Goal: Task Accomplishment & Management: Manage account settings

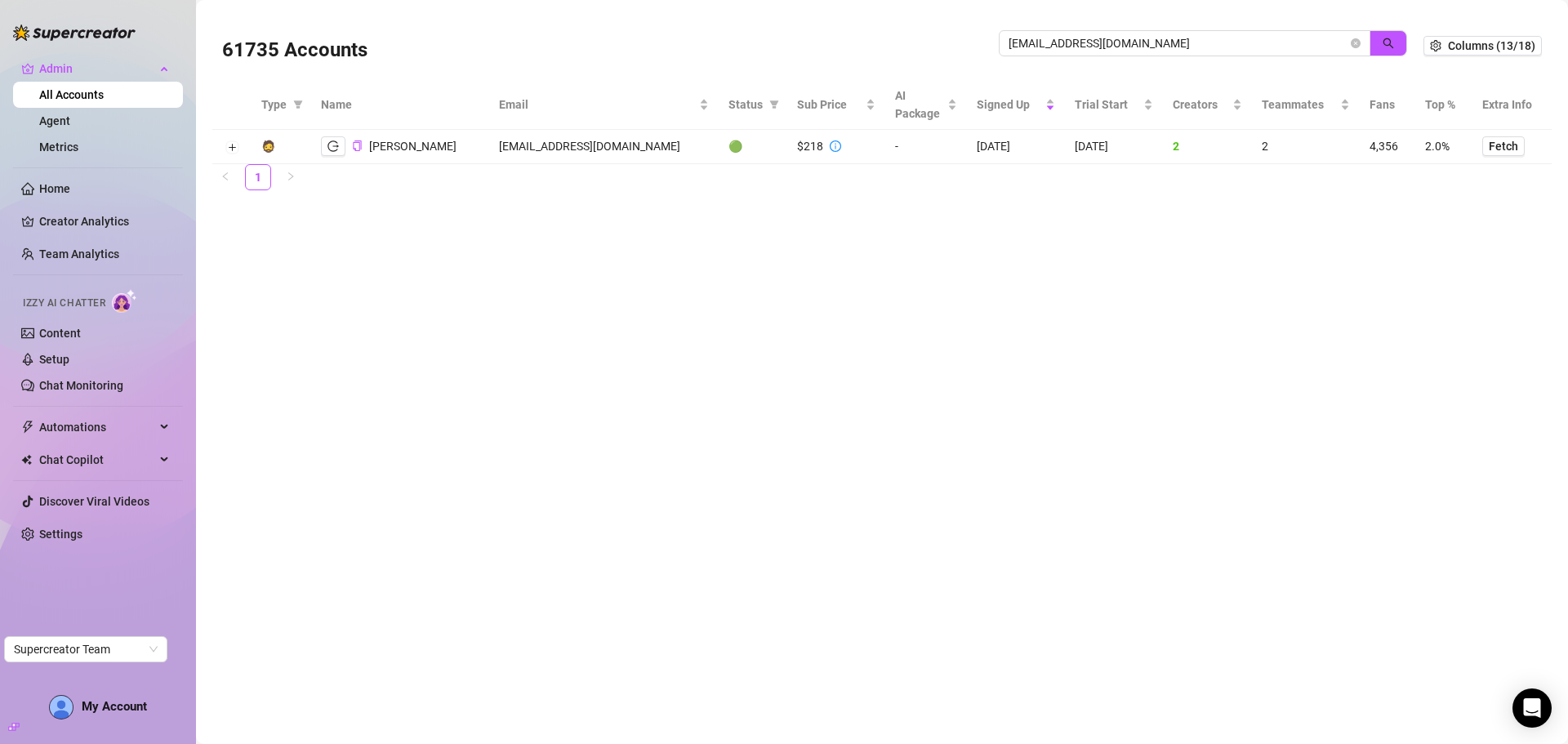
click at [928, 42] on div "61735 Accounts hovikcreations@gmail.com" at bounding box center [823, 46] width 1202 height 56
click at [1391, 52] on button "button" at bounding box center [1388, 43] width 38 height 26
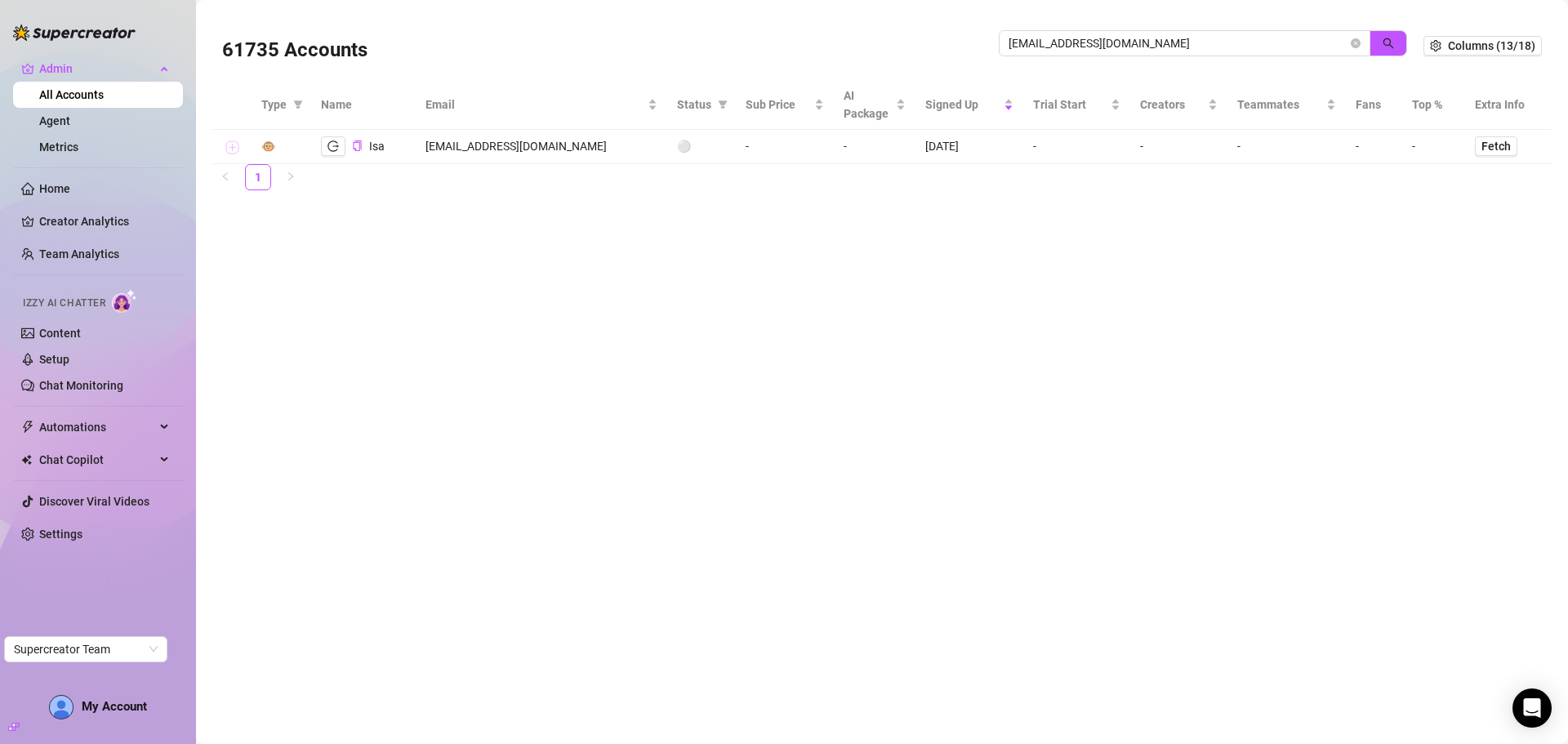
type input "isabela.santosluiz@gmail.com"
click at [234, 150] on button "Expand row" at bounding box center [232, 147] width 13 height 13
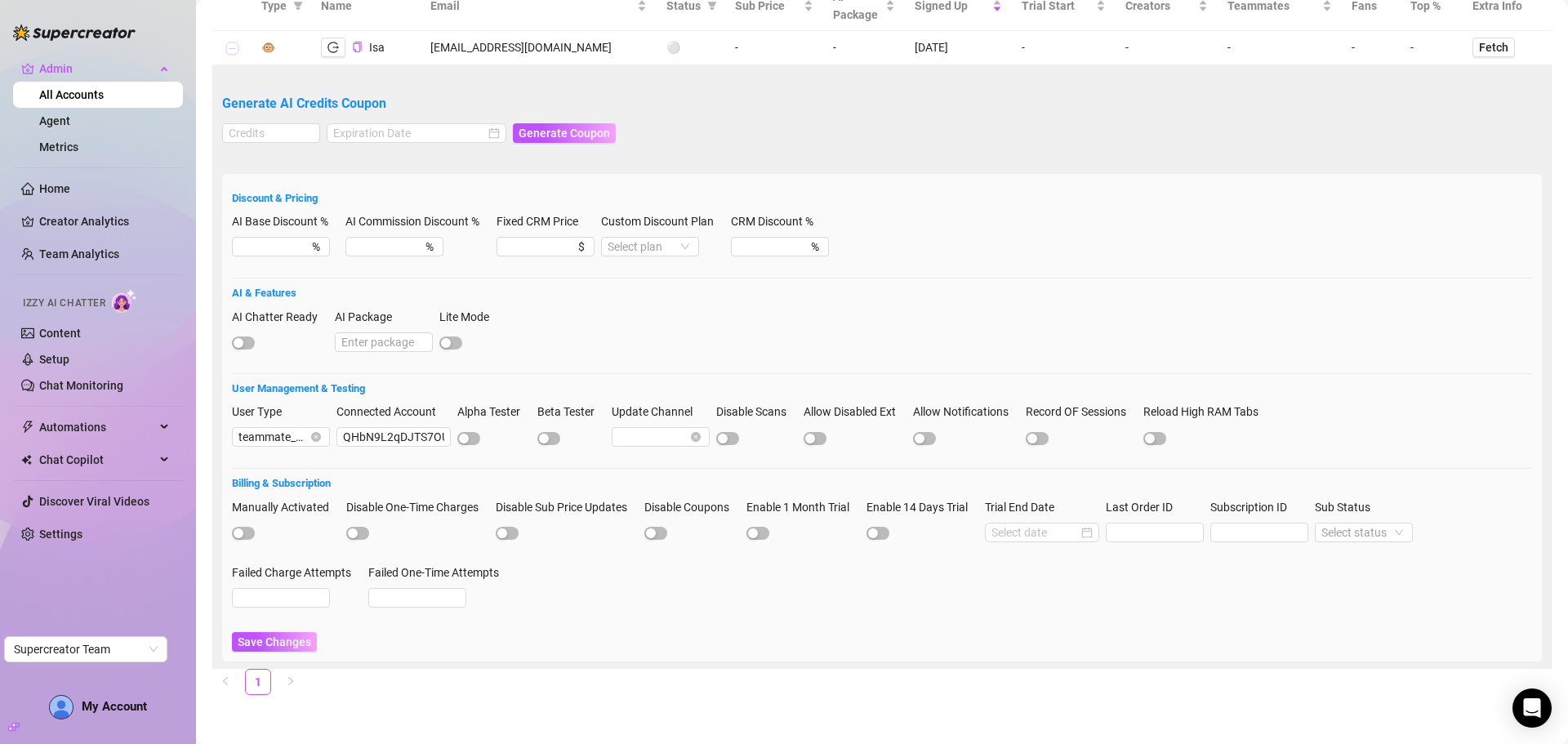
scroll to position [100, 0]
click at [383, 433] on input "QHbN9L2qDJTS7OU6HC6RvM0EoIH3" at bounding box center [393, 437] width 114 height 20
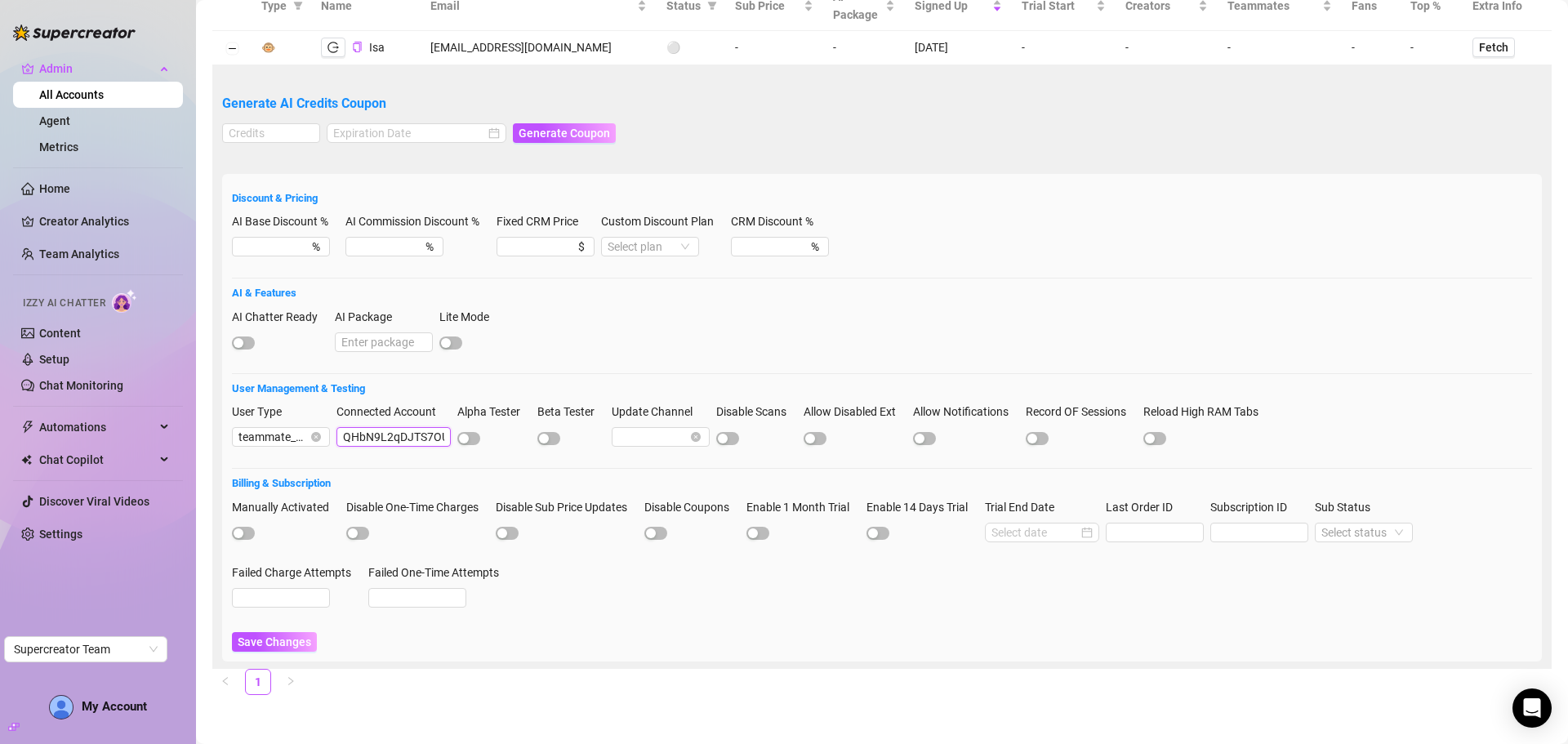
scroll to position [0, 0]
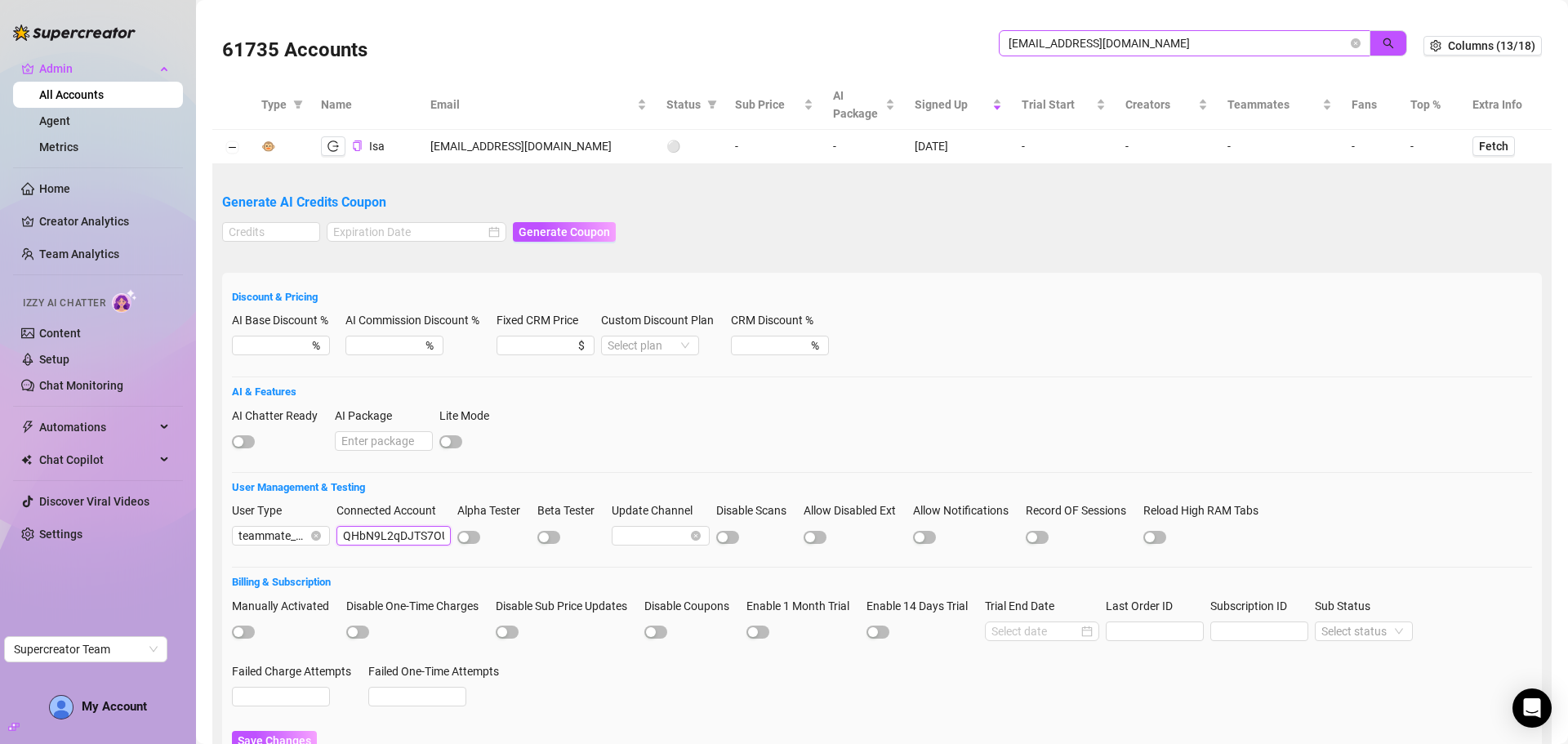
drag, startPoint x: 1341, startPoint y: 39, endPoint x: 1333, endPoint y: 44, distance: 9.4
click at [1351, 41] on icon "close-circle" at bounding box center [1355, 43] width 10 height 10
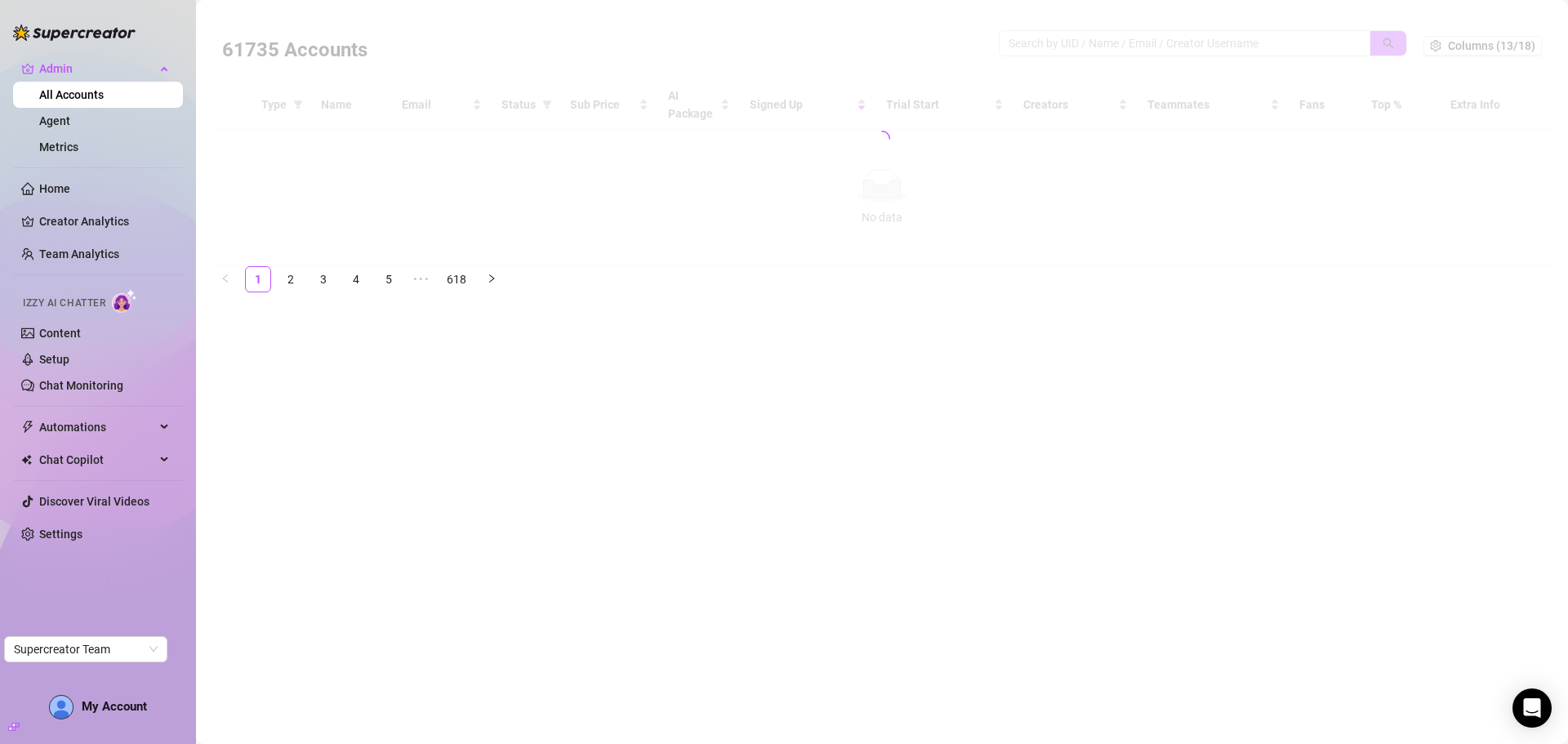
click at [1193, 46] on div at bounding box center [882, 139] width 1340 height 255
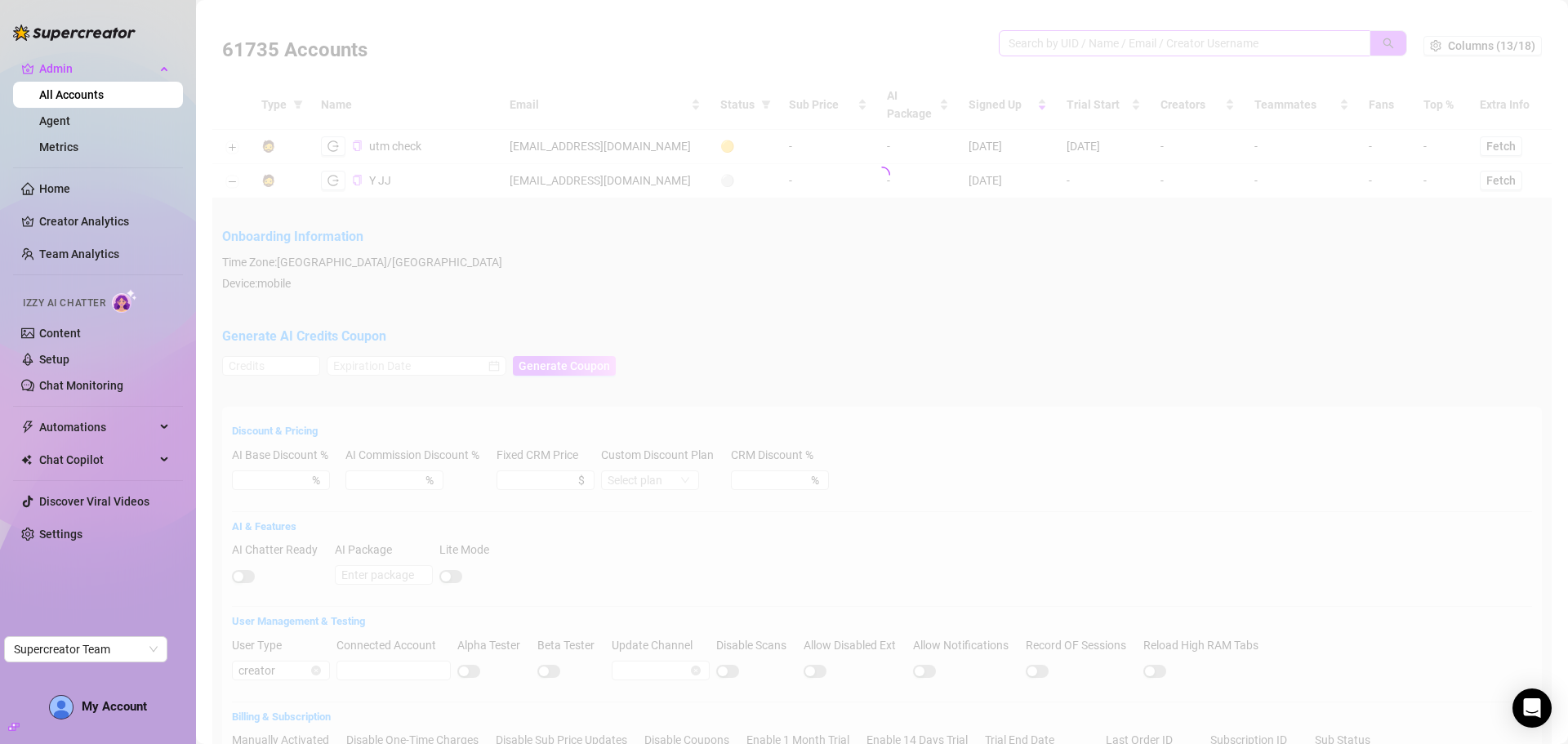
click at [1181, 38] on div at bounding box center [882, 175] width 1340 height 327
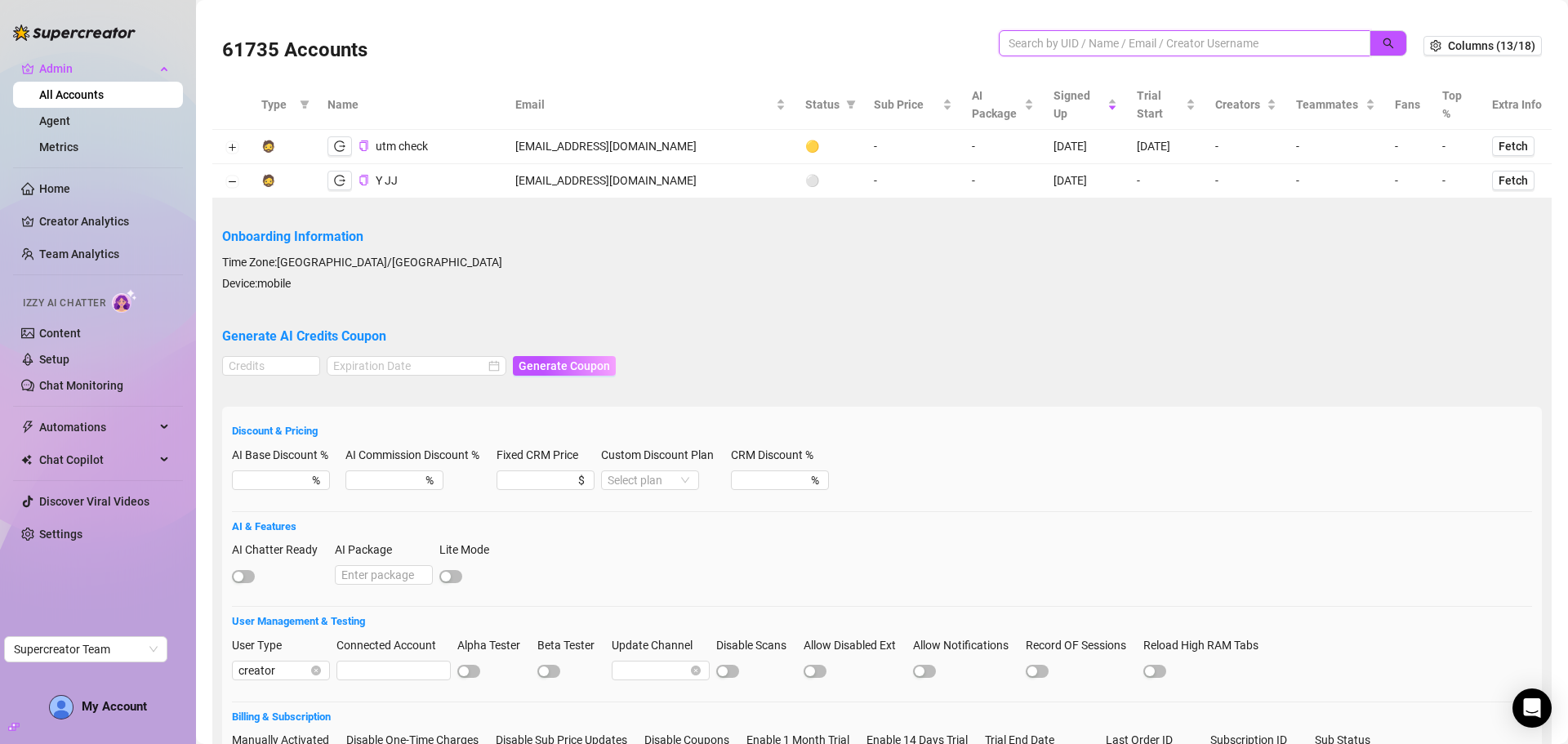
click at [1048, 46] on input "search" at bounding box center [1178, 43] width 339 height 18
click at [1047, 45] on input "search" at bounding box center [1178, 43] width 339 height 18
paste input "QHbN9L2qDJTS7OU6HC6RvM0EoIH3"
click at [1372, 31] on button "button" at bounding box center [1388, 43] width 38 height 26
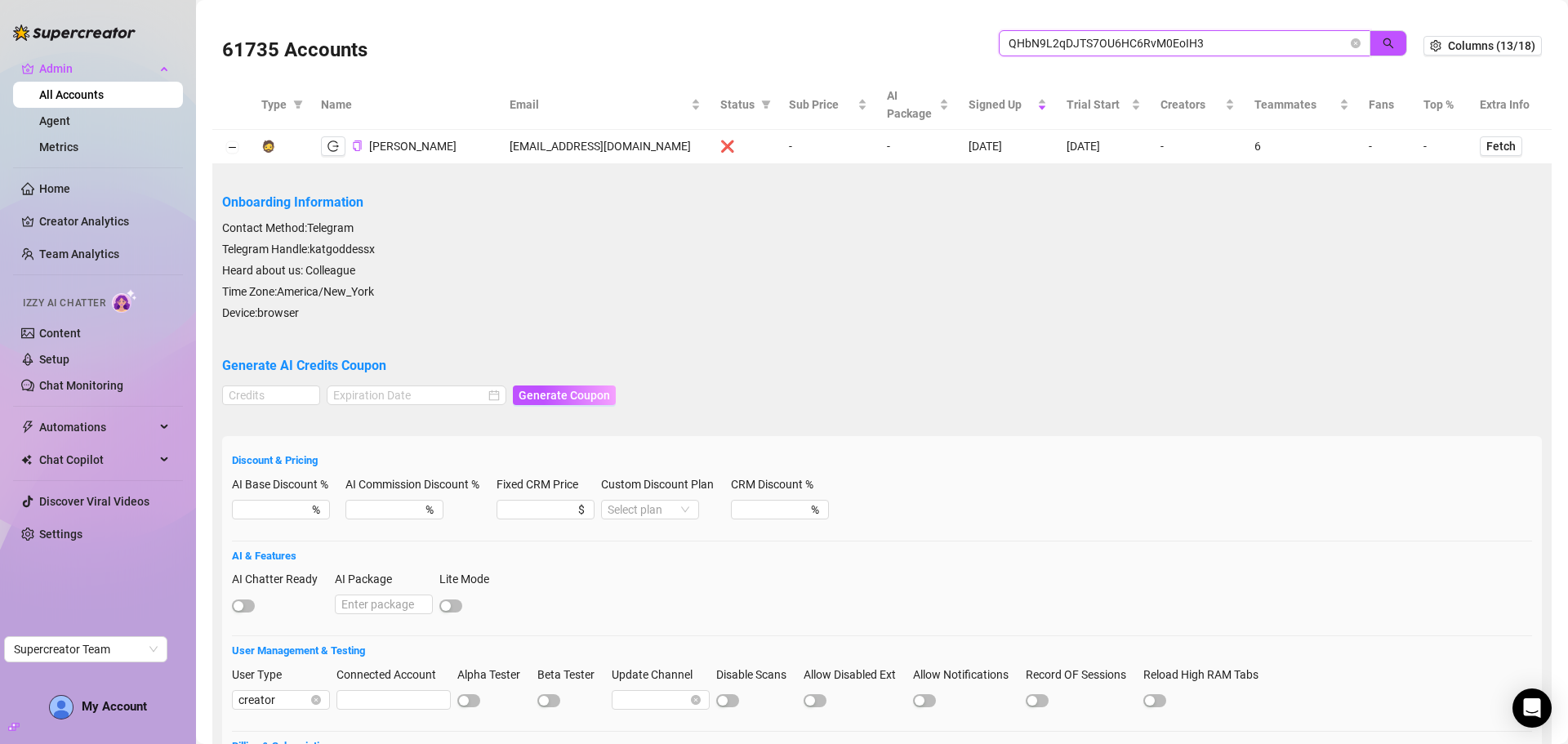
click at [1224, 51] on input "QHbN9L2qDJTS7OU6HC6RvM0EoIH3" at bounding box center [1178, 43] width 339 height 18
drag, startPoint x: 1223, startPoint y: 48, endPoint x: 876, endPoint y: 20, distance: 348.1
click at [876, 20] on div "61735 Accounts QHbN9L2qDJTS7OU6HC6RvM0EoIH3" at bounding box center [823, 46] width 1202 height 56
paste input "chisholm.amber@gmail.com"
click at [1383, 48] on button "button" at bounding box center [1388, 43] width 38 height 26
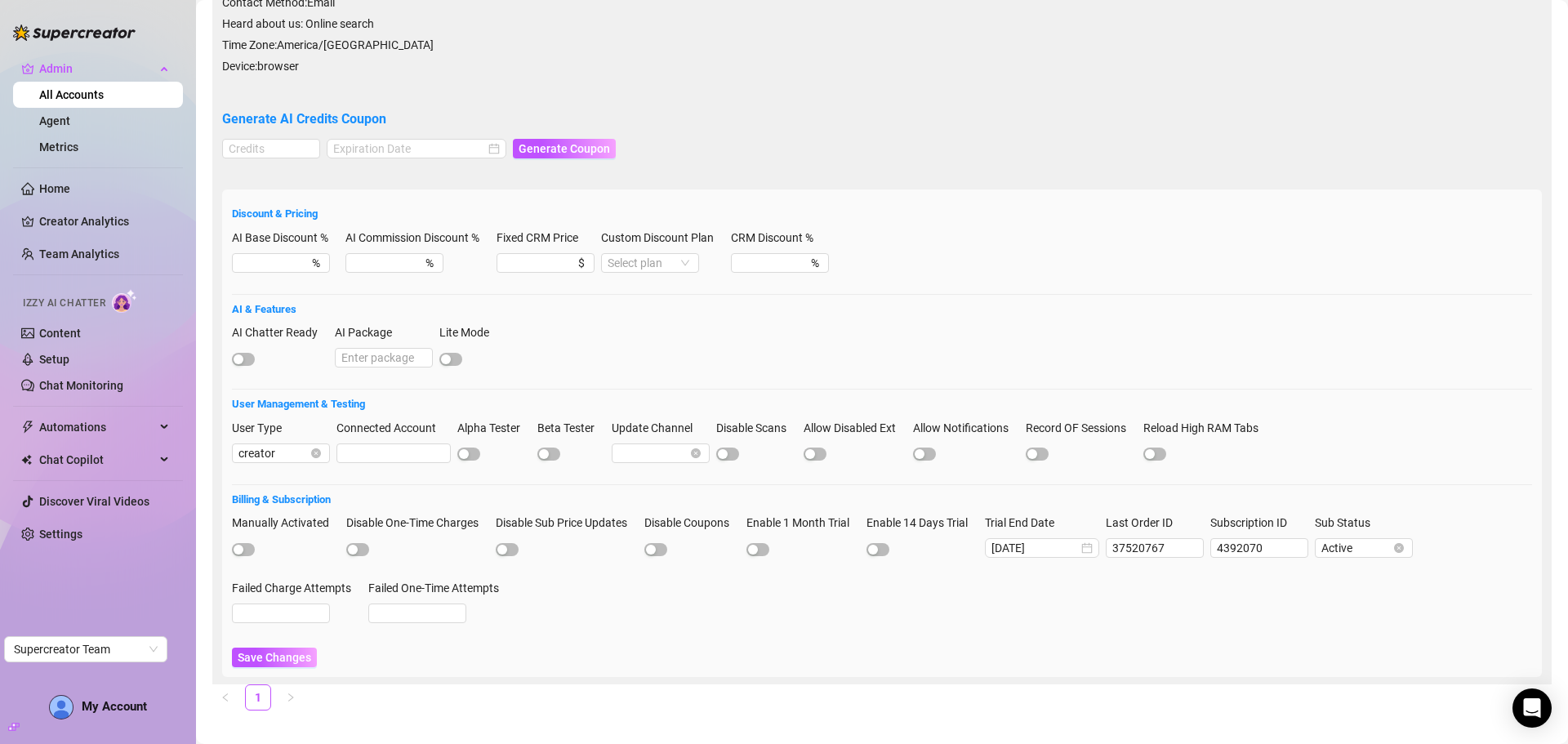
scroll to position [241, 0]
click at [250, 352] on span "button" at bounding box center [242, 358] width 22 height 13
click at [276, 650] on span "Save Changes" at bounding box center [275, 656] width 74 height 13
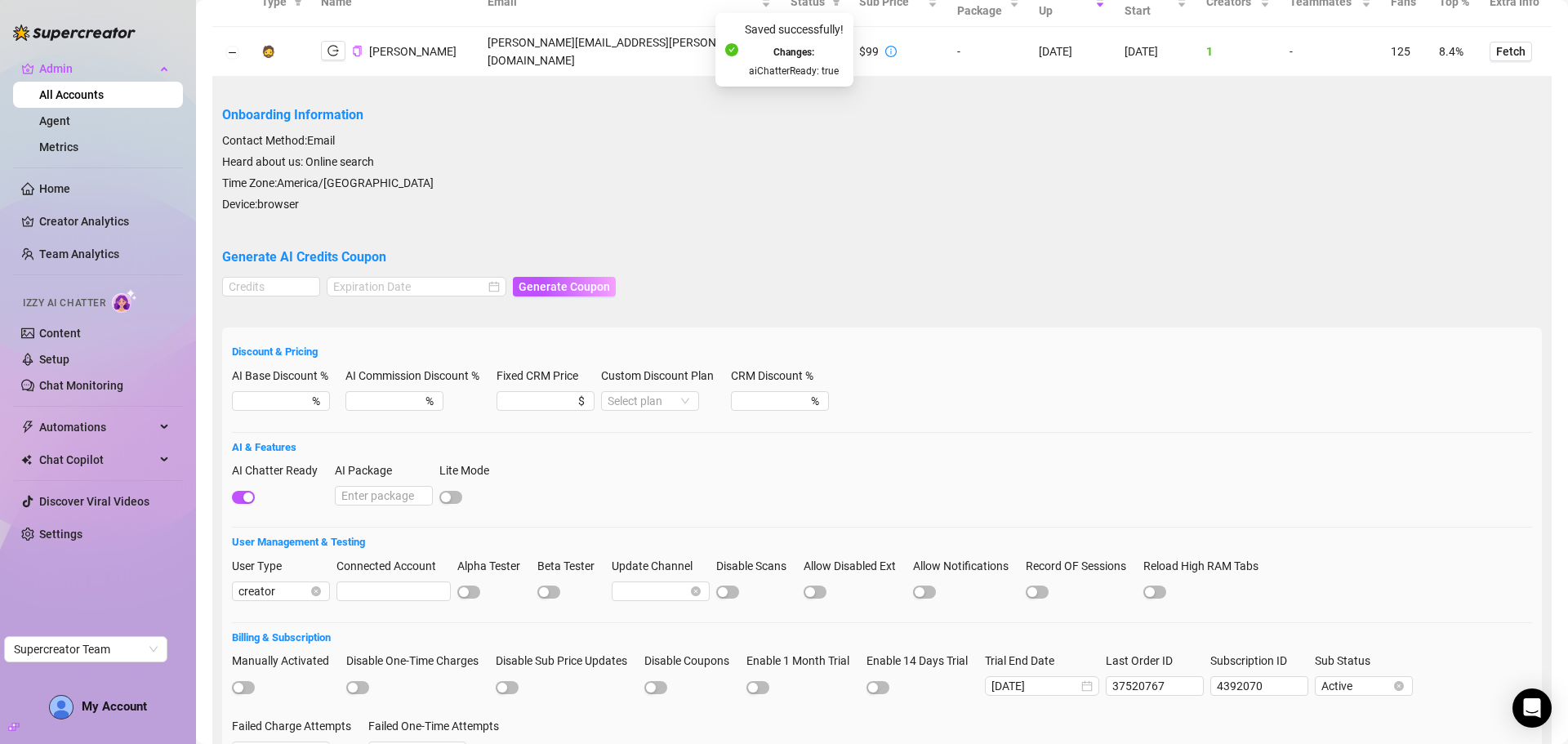
scroll to position [0, 0]
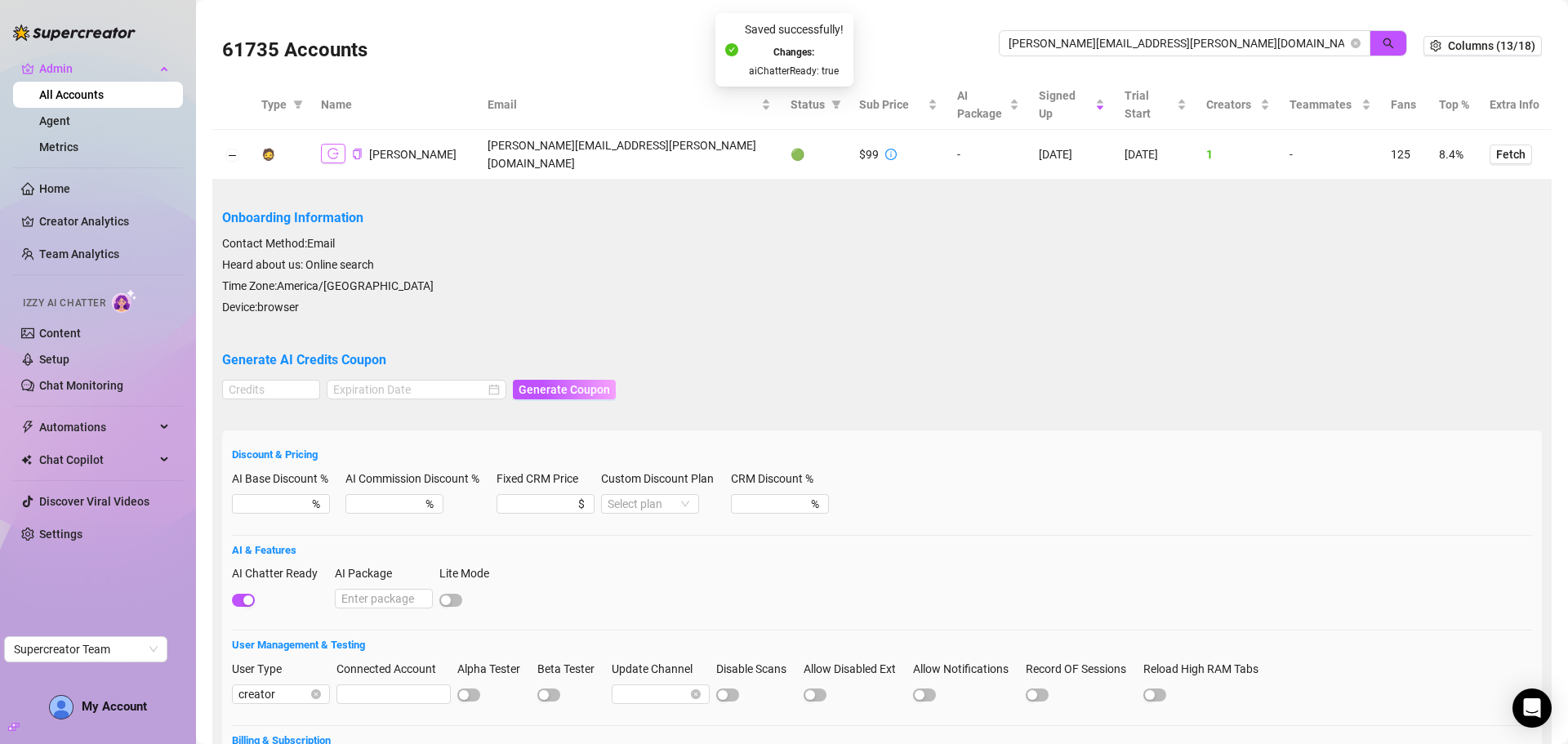
click at [339, 144] on button "button" at bounding box center [333, 153] width 24 height 20
drag, startPoint x: 1168, startPoint y: 38, endPoint x: 923, endPoint y: 44, distance: 245.1
click at [923, 44] on div "61735 Accounts chisholm.amber@gmail.com" at bounding box center [823, 46] width 1202 height 56
paste input "moaseboa"
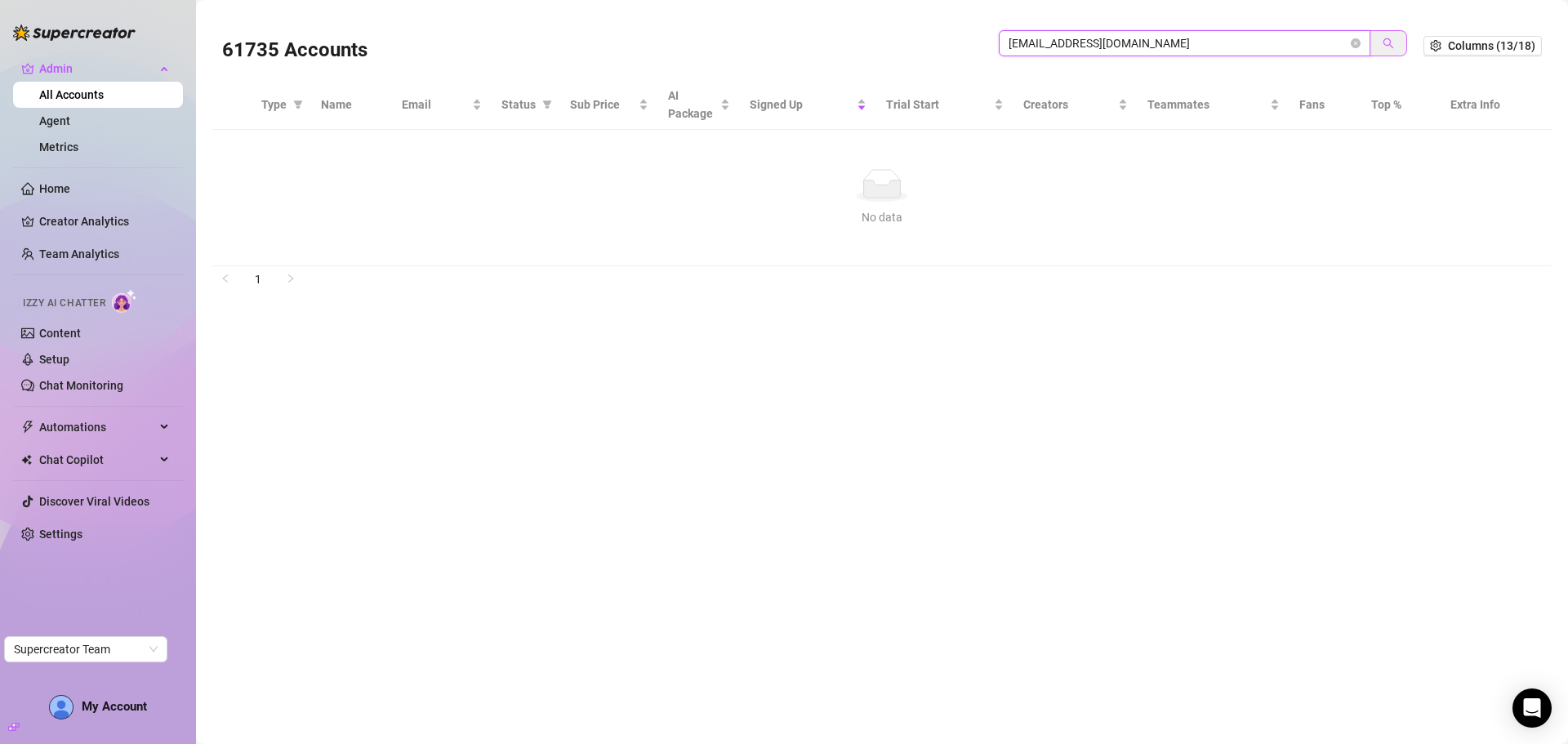
click at [1401, 41] on button "button" at bounding box center [1388, 43] width 38 height 26
drag, startPoint x: 1097, startPoint y: 53, endPoint x: 986, endPoint y: 56, distance: 111.0
click at [986, 56] on div "61735 Accounts moaseboa@gmail.com" at bounding box center [823, 46] width 1202 height 56
paste input "search"
click at [1390, 45] on icon "search" at bounding box center [1388, 43] width 12 height 12
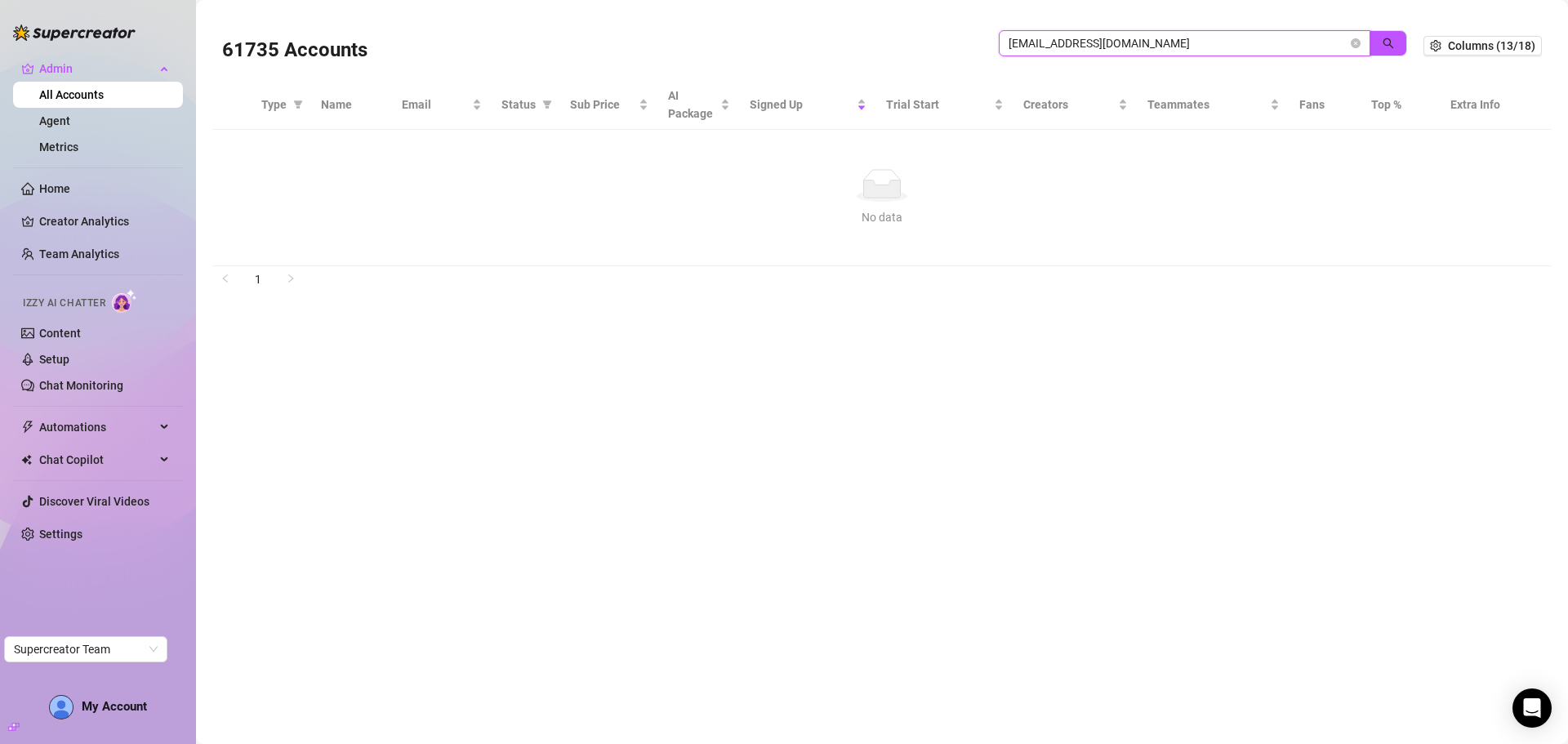
type input "moaseboa@gmail.com"
click at [1397, 31] on button "button" at bounding box center [1388, 43] width 38 height 26
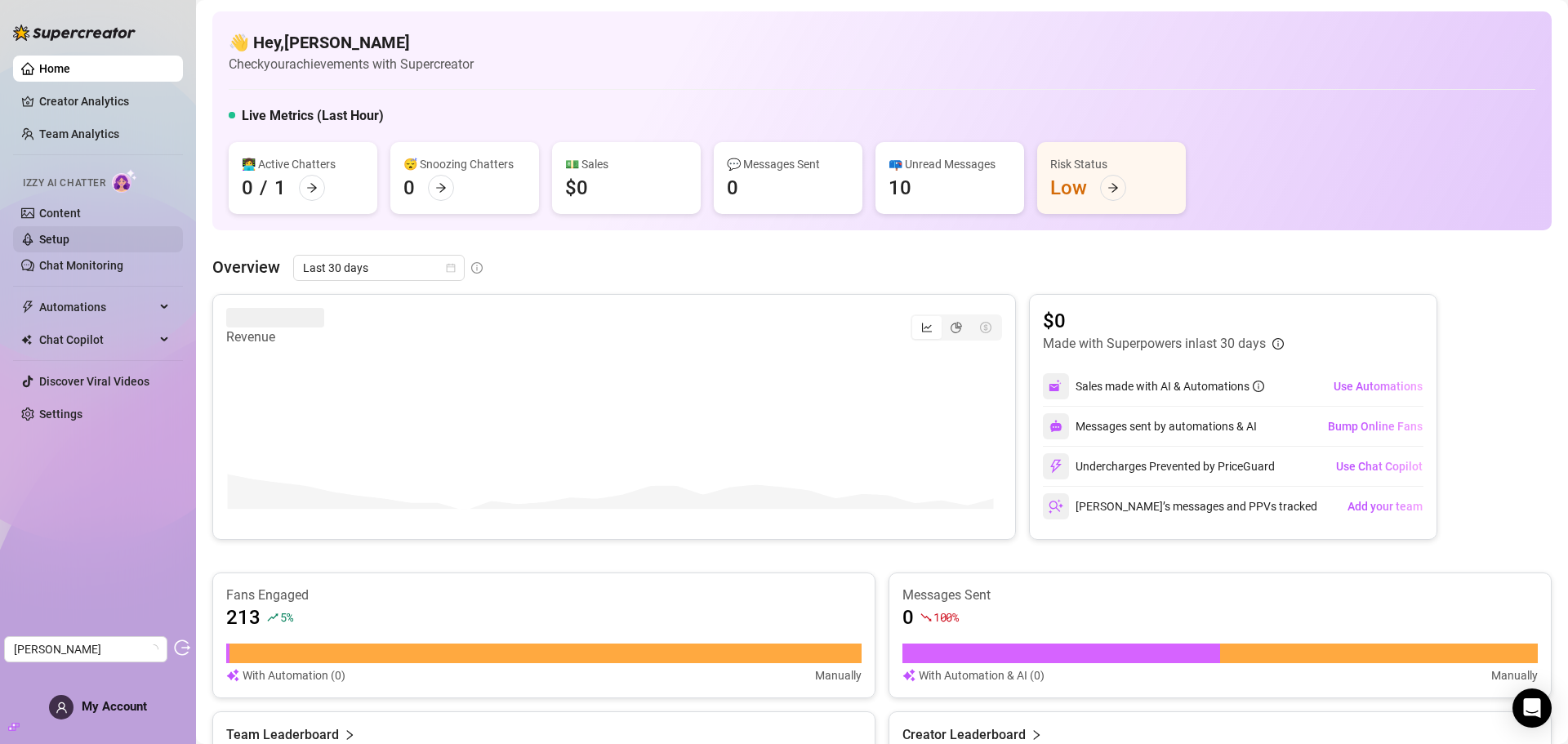
click at [51, 232] on link "Setup" at bounding box center [55, 239] width 31 height 13
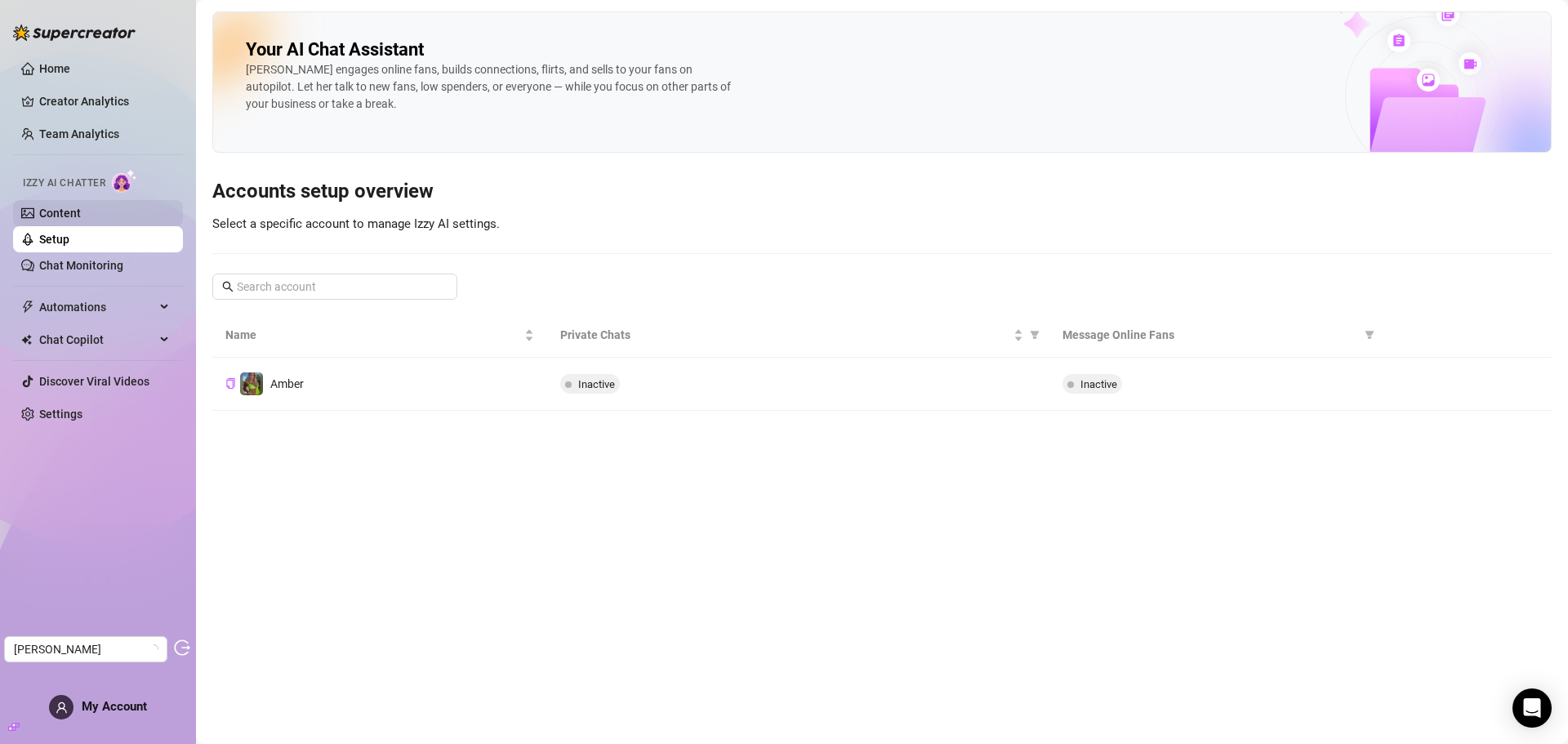
click at [64, 206] on link "Content" at bounding box center [60, 213] width 41 height 13
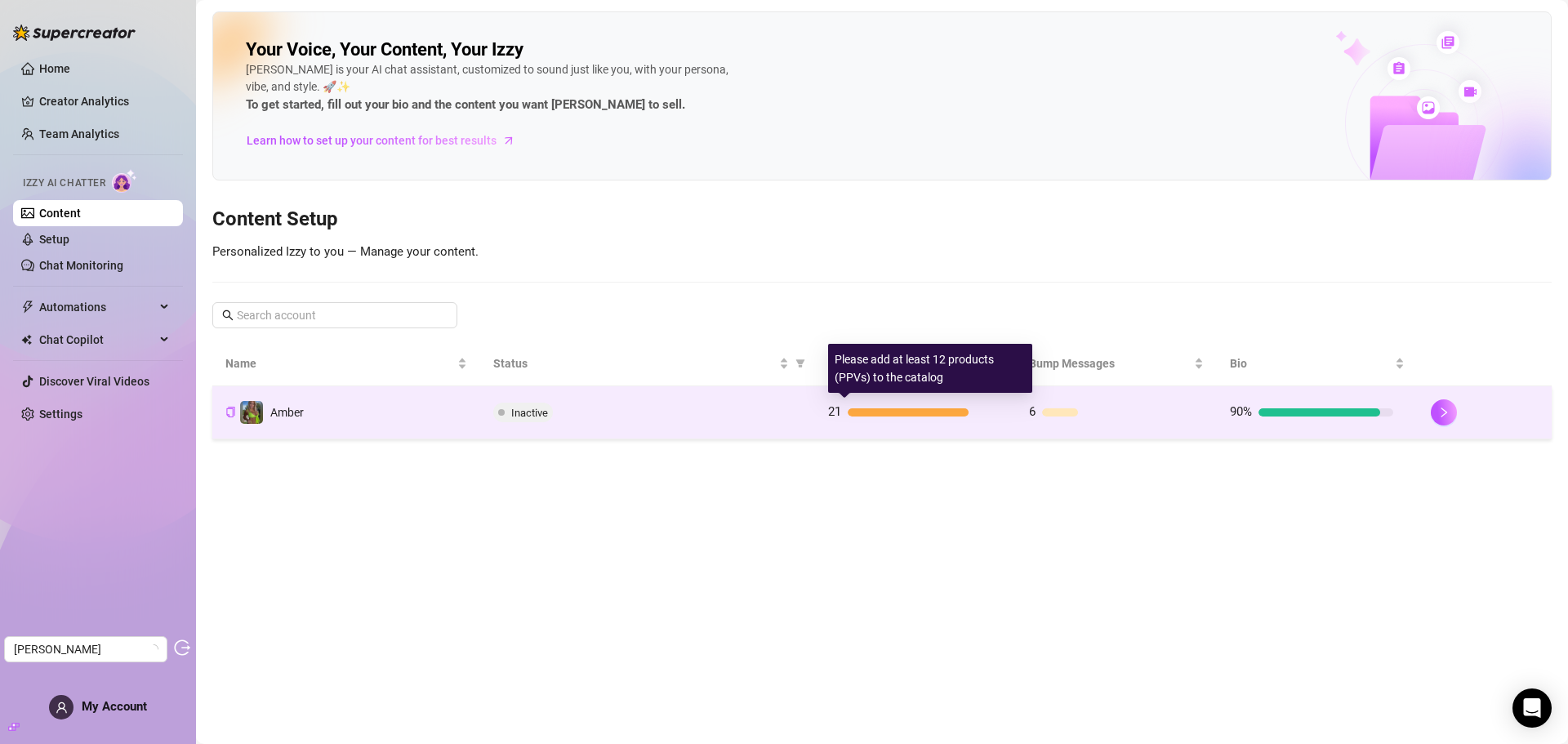
click at [959, 419] on div "21" at bounding box center [910, 413] width 163 height 20
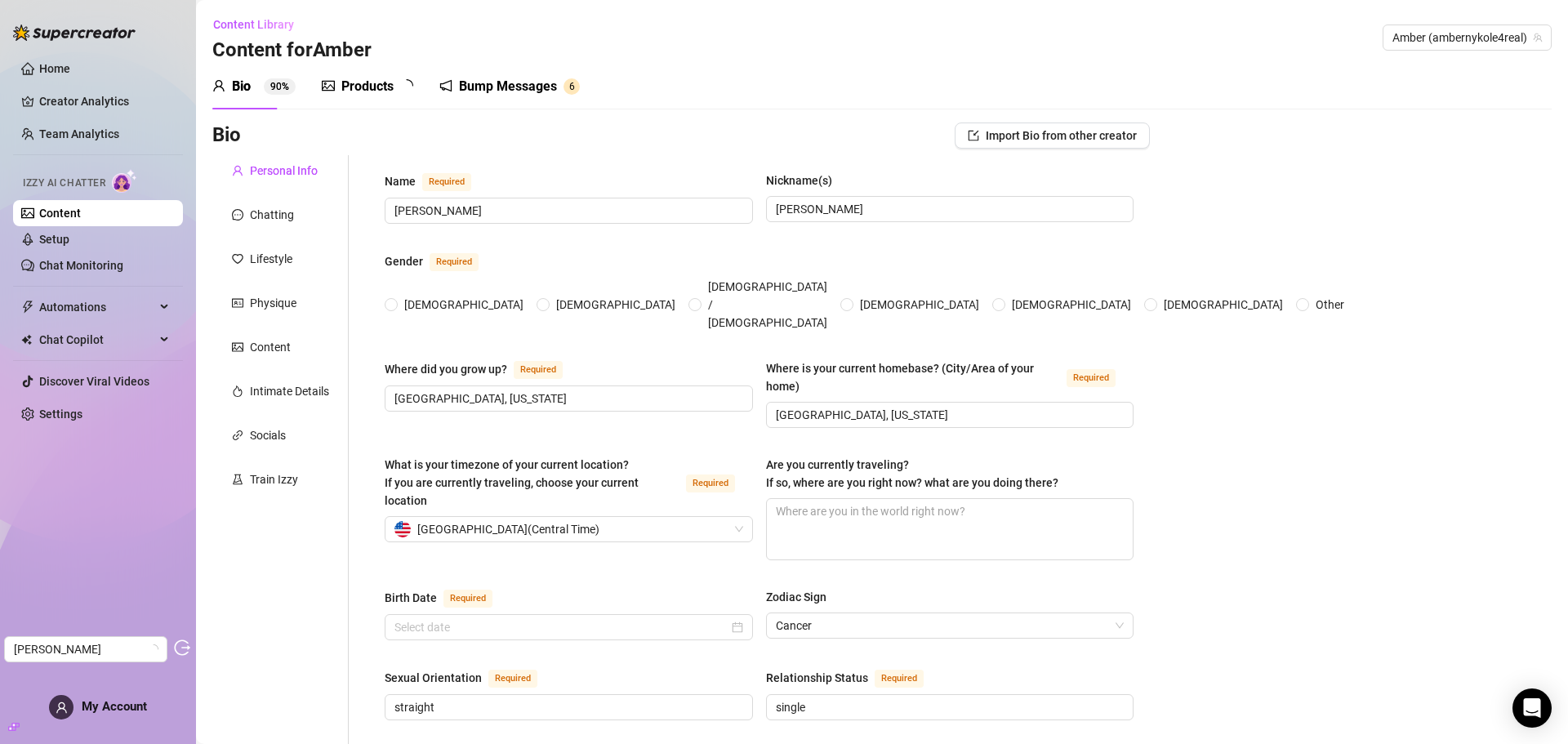
radio input "true"
type input "[DATE]"
click at [268, 482] on div "Train Izzy" at bounding box center [274, 479] width 48 height 18
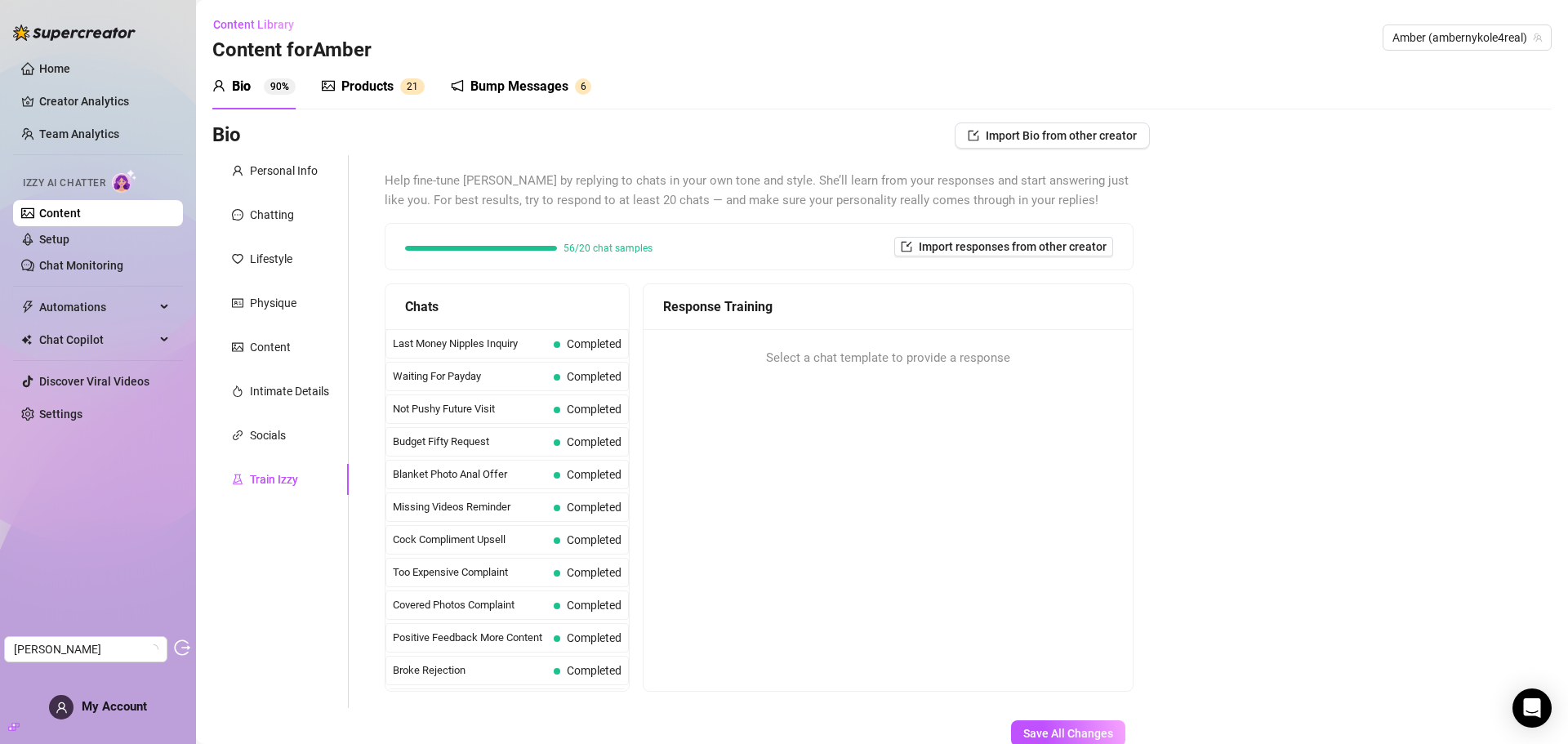
click at [522, 95] on div "Bump Messages" at bounding box center [519, 87] width 98 height 20
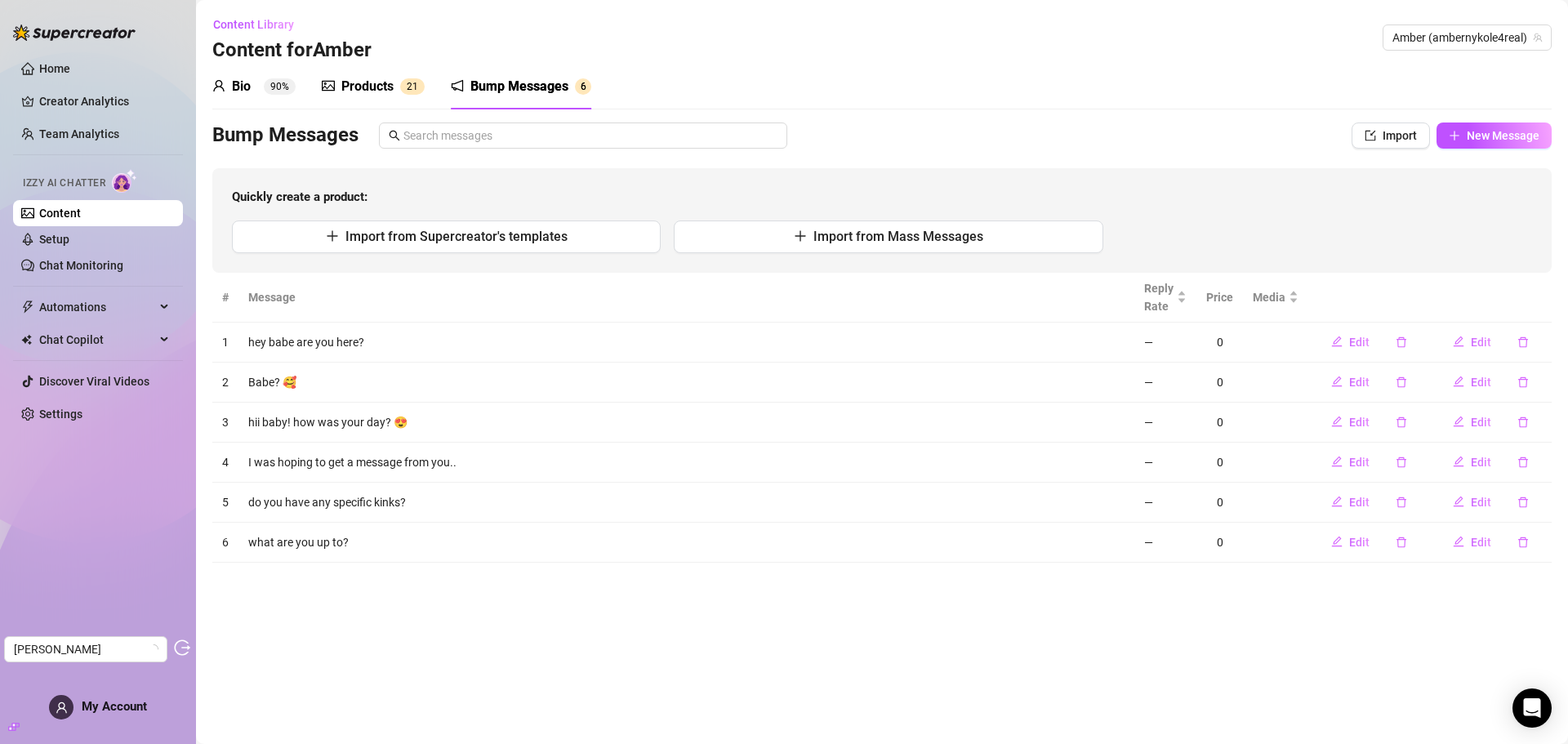
click at [367, 89] on div "Products" at bounding box center [367, 87] width 52 height 20
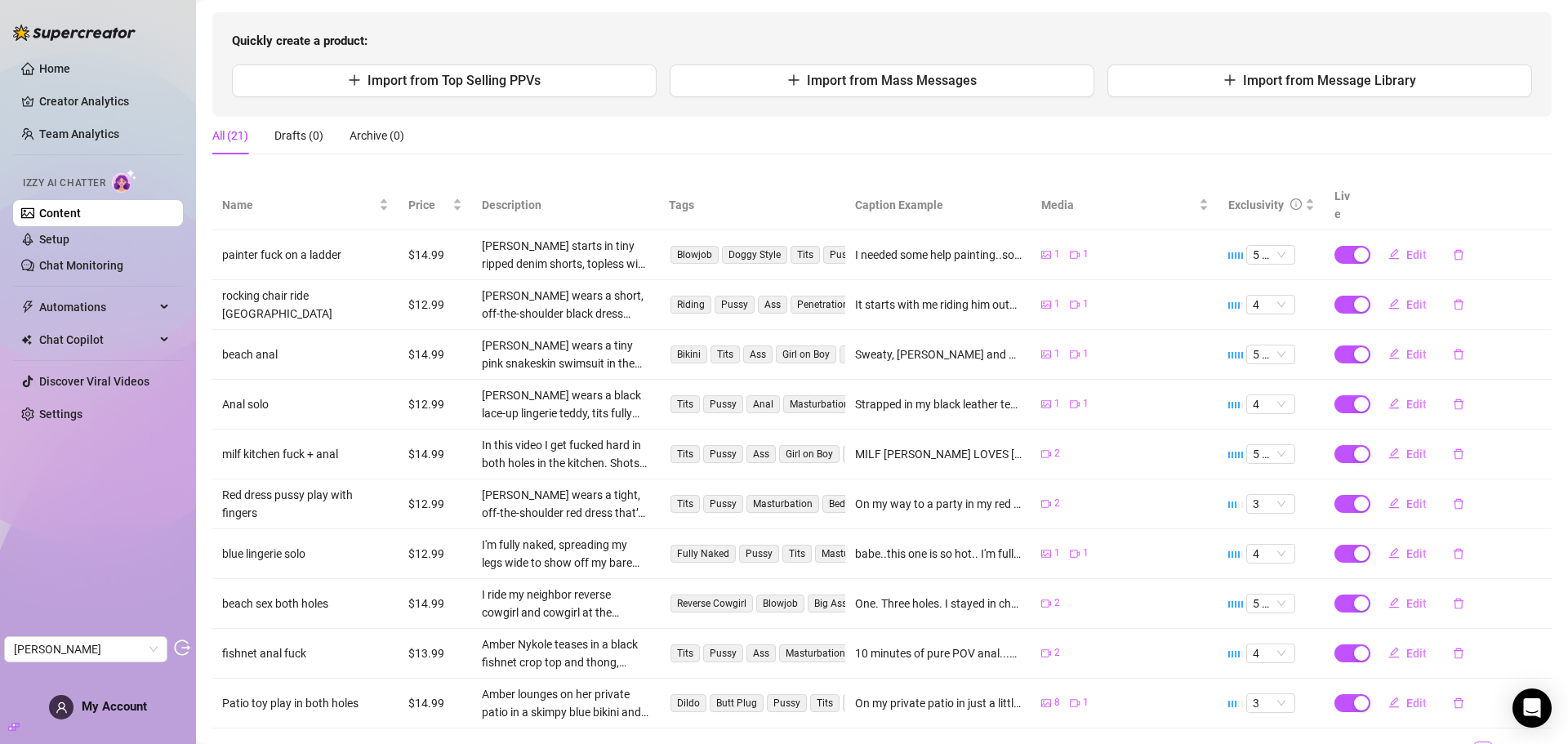
scroll to position [54, 0]
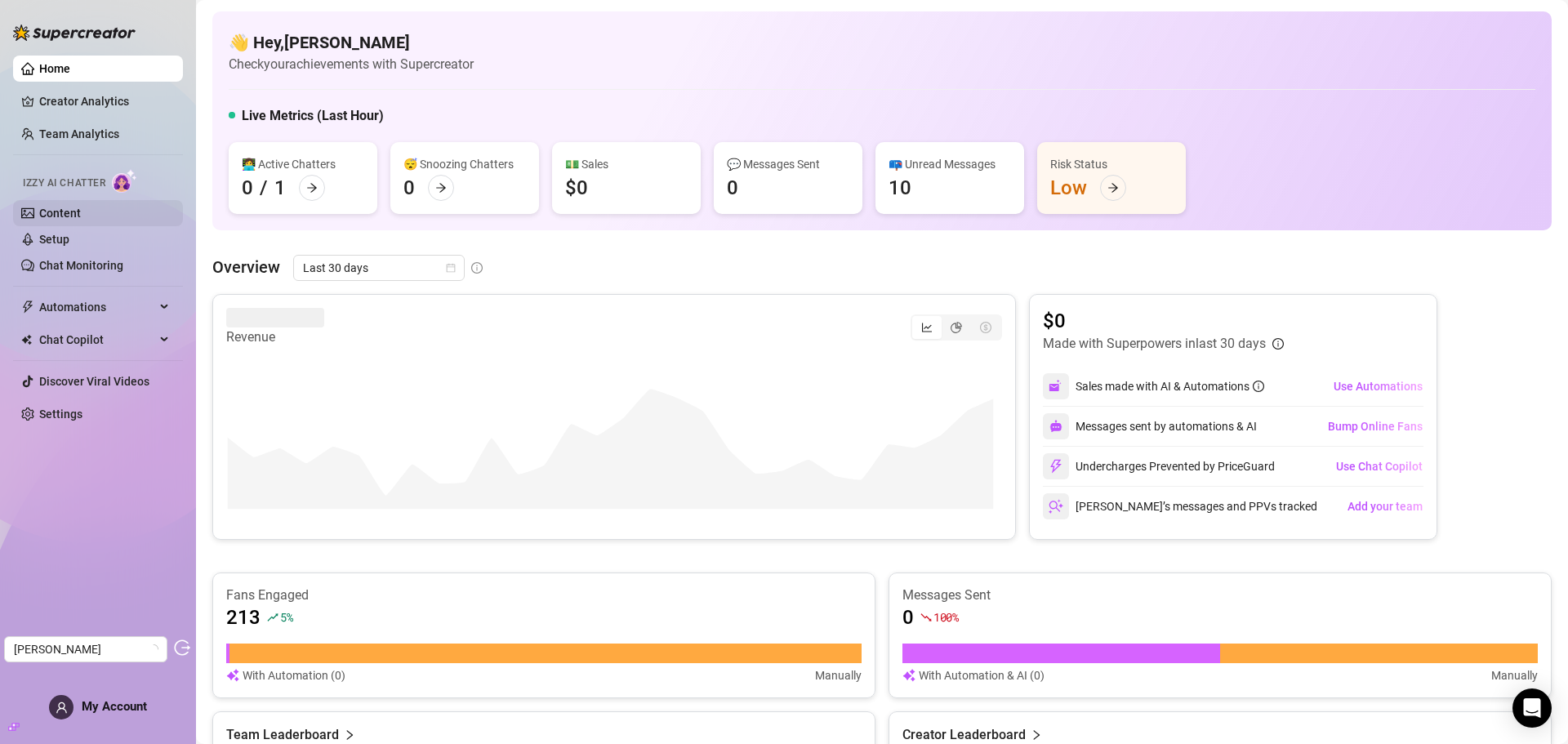
click at [81, 208] on link "Content" at bounding box center [60, 213] width 41 height 13
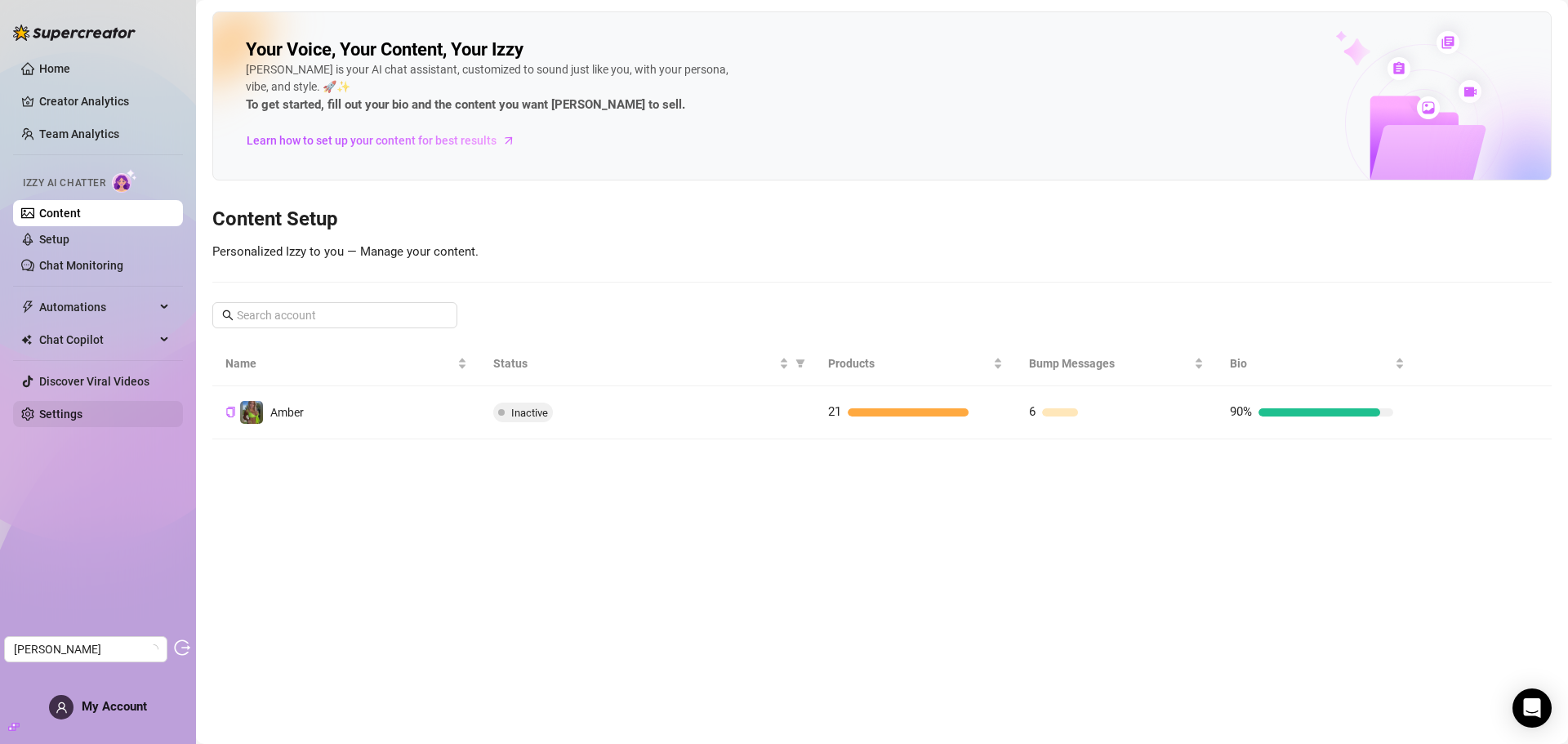
click at [75, 418] on link "Settings" at bounding box center [61, 414] width 43 height 13
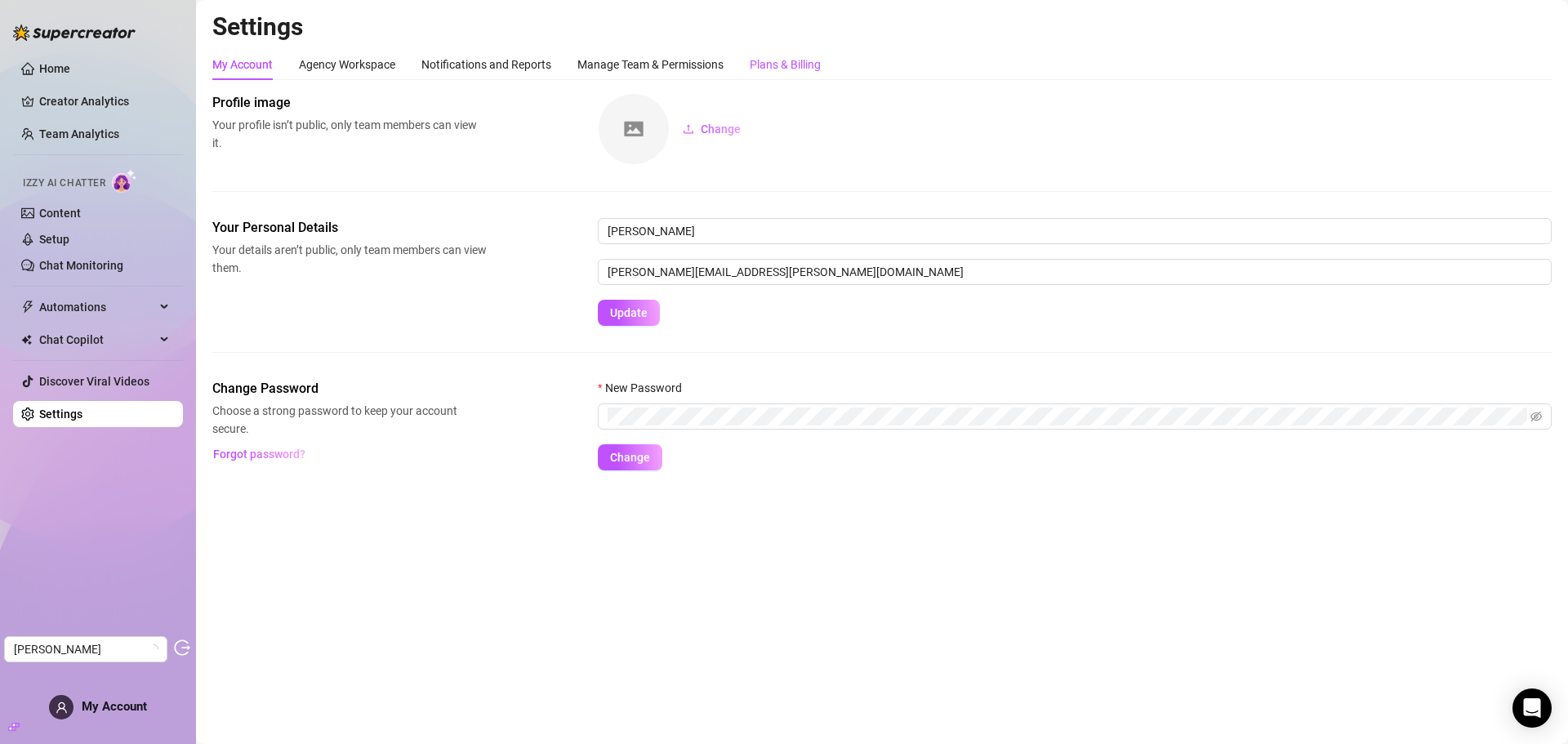
click at [772, 68] on div "Plans & Billing" at bounding box center [784, 65] width 71 height 18
